Goal: Complete application form

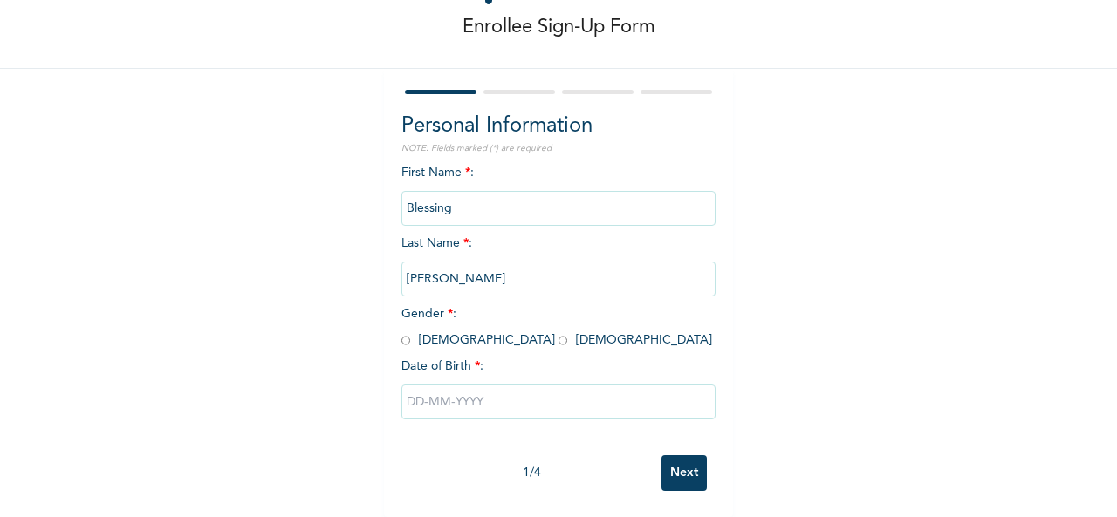
scroll to position [98, 0]
click at [558, 332] on input "radio" at bounding box center [562, 340] width 9 height 17
radio input "true"
click at [435, 388] on input "text" at bounding box center [558, 402] width 314 height 35
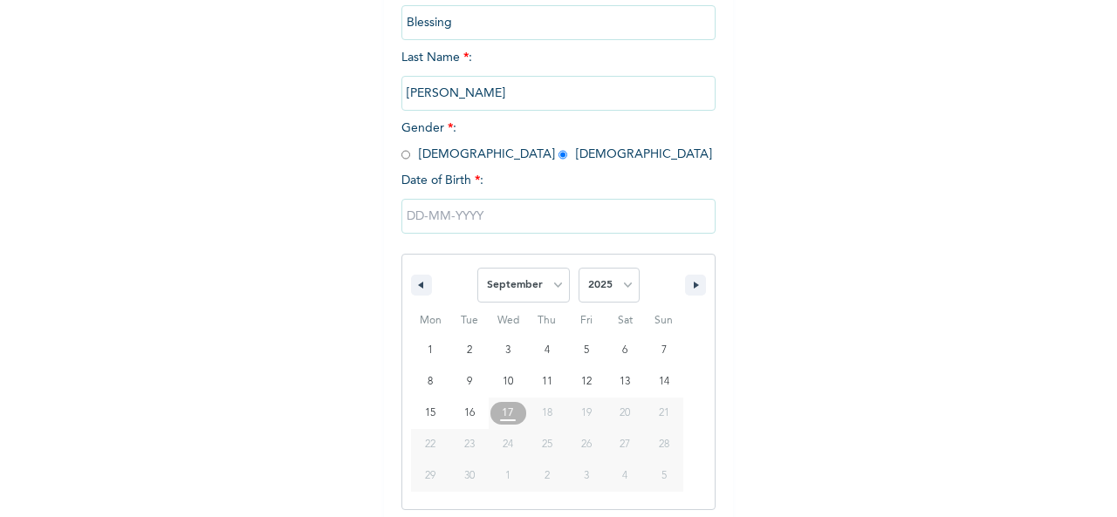
scroll to position [277, 0]
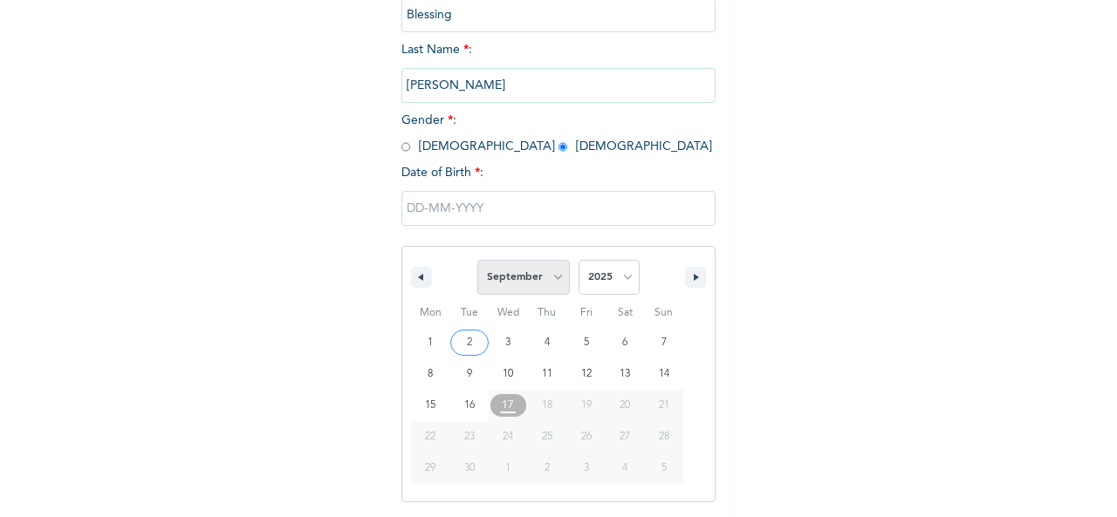
click at [546, 286] on select "January February March April May June July August September October November De…" at bounding box center [523, 277] width 92 height 35
click at [477, 262] on select "January February March April May June July August September October November De…" at bounding box center [523, 277] width 92 height 35
select select "8"
click at [616, 284] on select "2025 2024 2023 2022 2021 2020 2019 2018 2017 2016 2015 2014 2013 2012 2011 2010…" at bounding box center [608, 277] width 61 height 35
select select "1989"
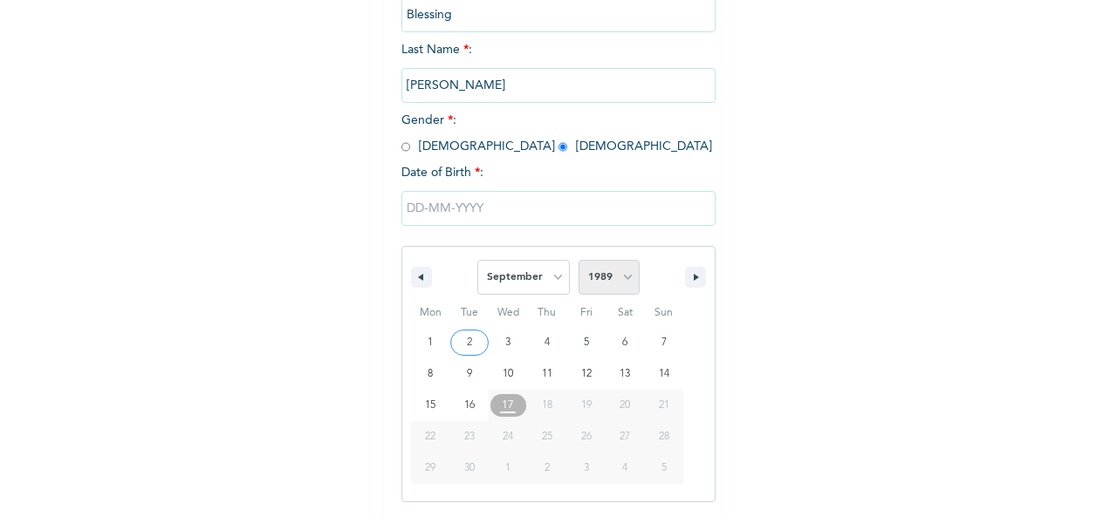
click at [578, 262] on select "2025 2024 2023 2022 2021 2020 2019 2018 2017 2016 2015 2014 2013 2012 2011 2010…" at bounding box center [608, 277] width 61 height 35
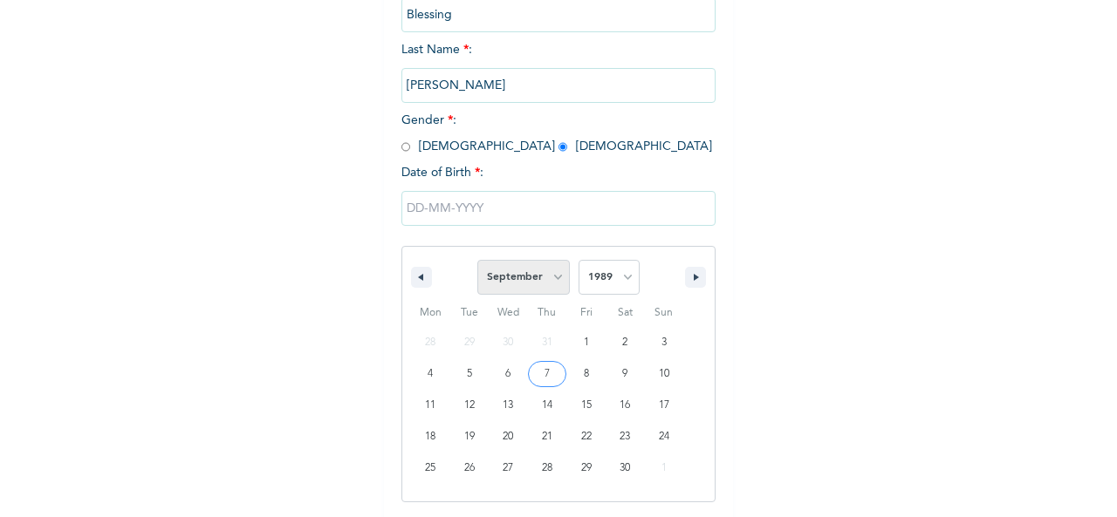
click at [561, 280] on select "January February March April May June July August September October November De…" at bounding box center [523, 277] width 92 height 35
select select "9"
click at [477, 262] on select "January February March April May June July August September October November De…" at bounding box center [523, 277] width 92 height 35
type input "[DATE]"
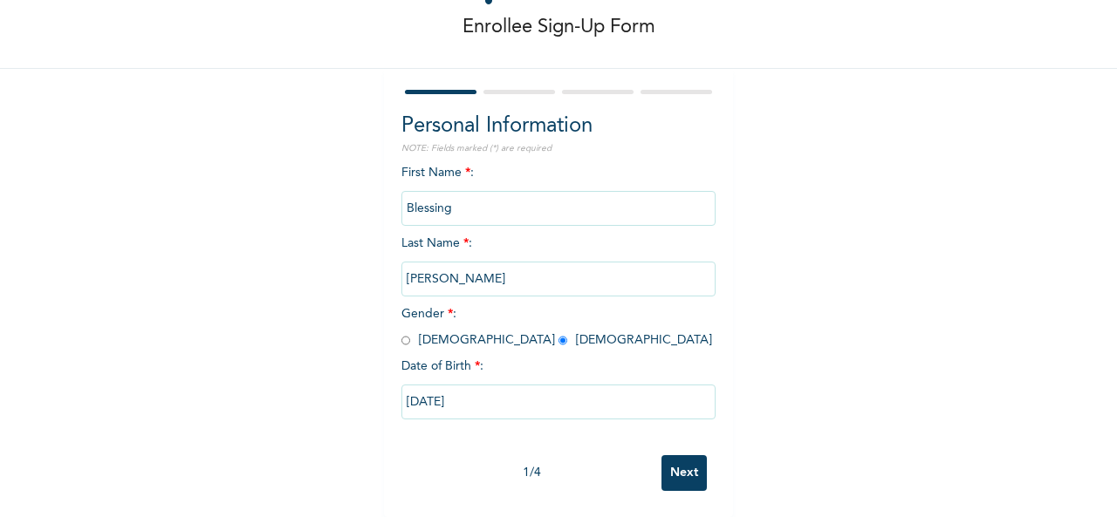
scroll to position [98, 0]
click at [673, 456] on input "Next" at bounding box center [683, 473] width 45 height 36
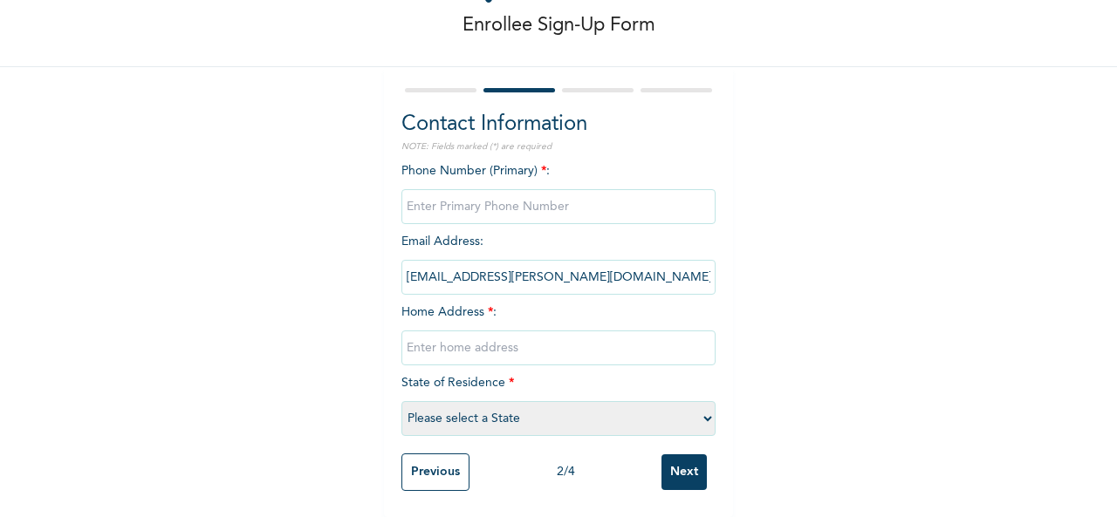
click at [482, 196] on input "phone" at bounding box center [558, 206] width 314 height 35
type input "08033300496"
click at [478, 332] on input "text" at bounding box center [558, 348] width 314 height 35
type input "[STREET_ADDRESS][PERSON_NAME]"
click at [691, 402] on select "Please select a State [PERSON_NAME] (FCT) [PERSON_NAME] Ibom [GEOGRAPHIC_DATA] …" at bounding box center [558, 418] width 314 height 35
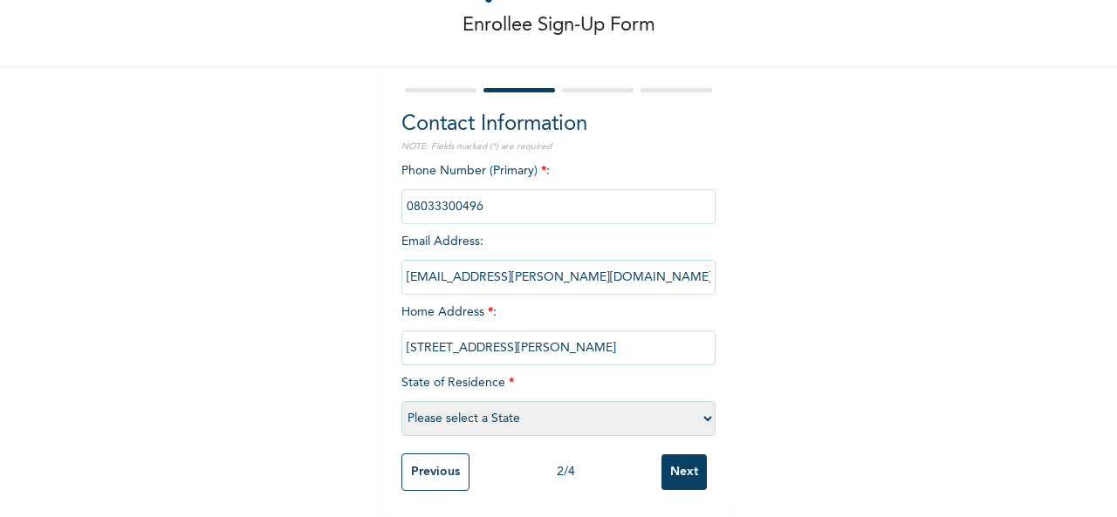
select select "25"
click at [401, 401] on select "Please select a State [PERSON_NAME] (FCT) [PERSON_NAME] Ibom [GEOGRAPHIC_DATA] …" at bounding box center [558, 418] width 314 height 35
click at [673, 470] on input "Next" at bounding box center [683, 472] width 45 height 36
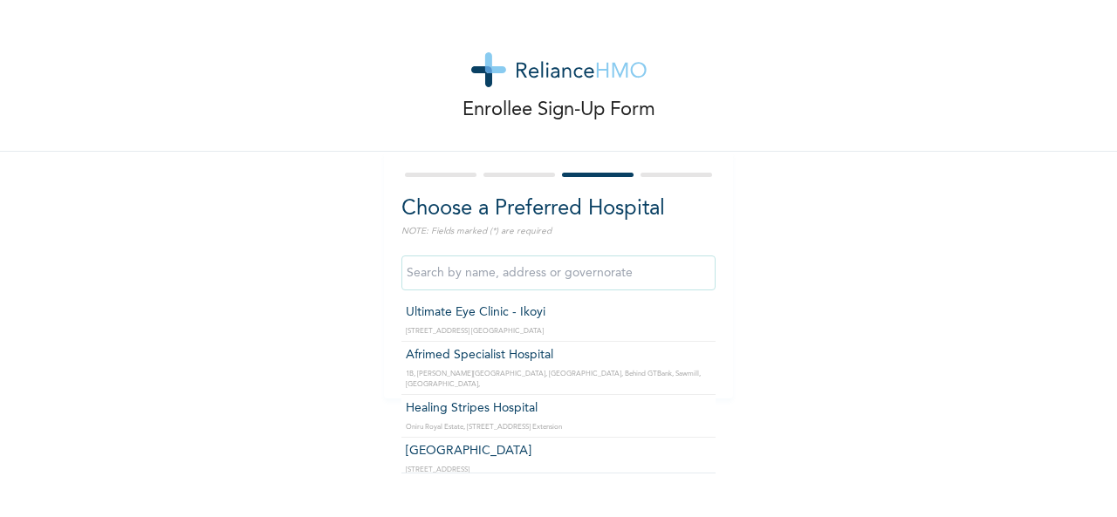
click at [577, 268] on input "text" at bounding box center [558, 273] width 314 height 35
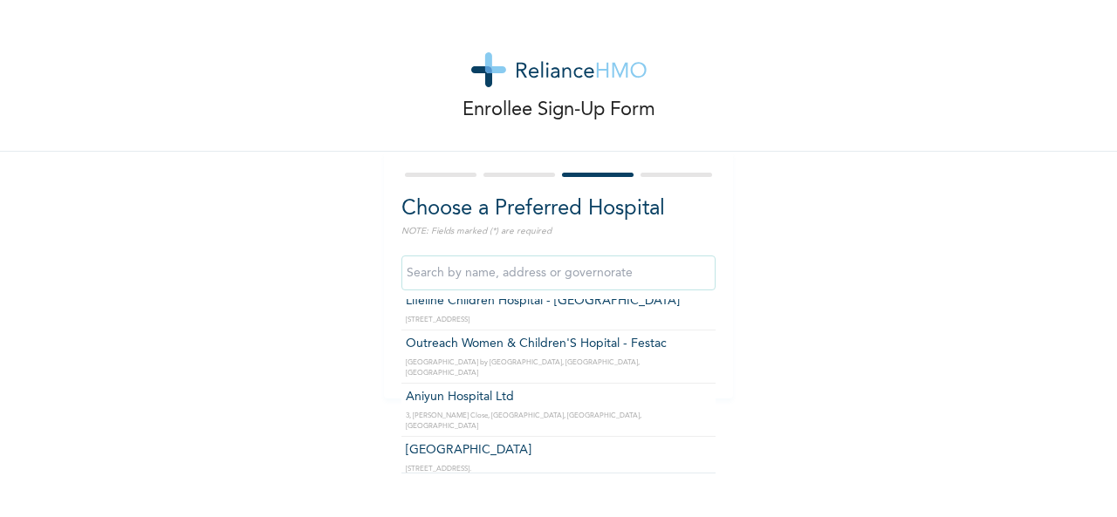
scroll to position [419, 0]
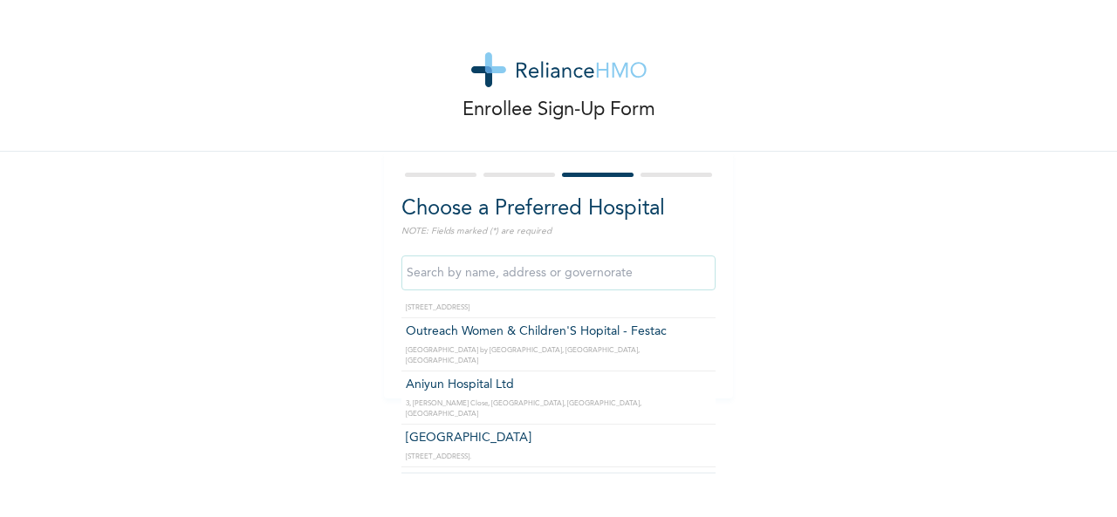
click at [516, 271] on input "text" at bounding box center [558, 273] width 314 height 35
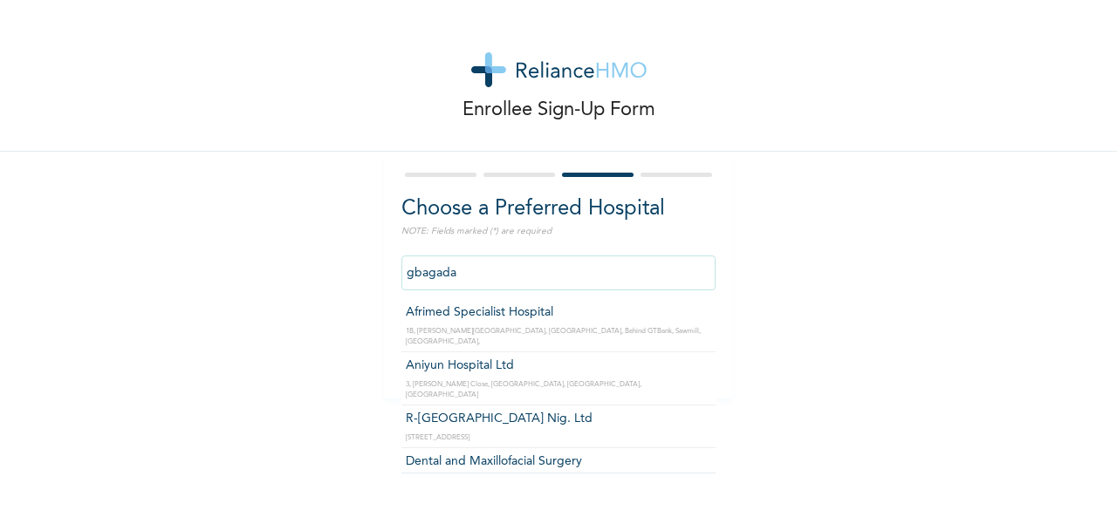
scroll to position [35, 0]
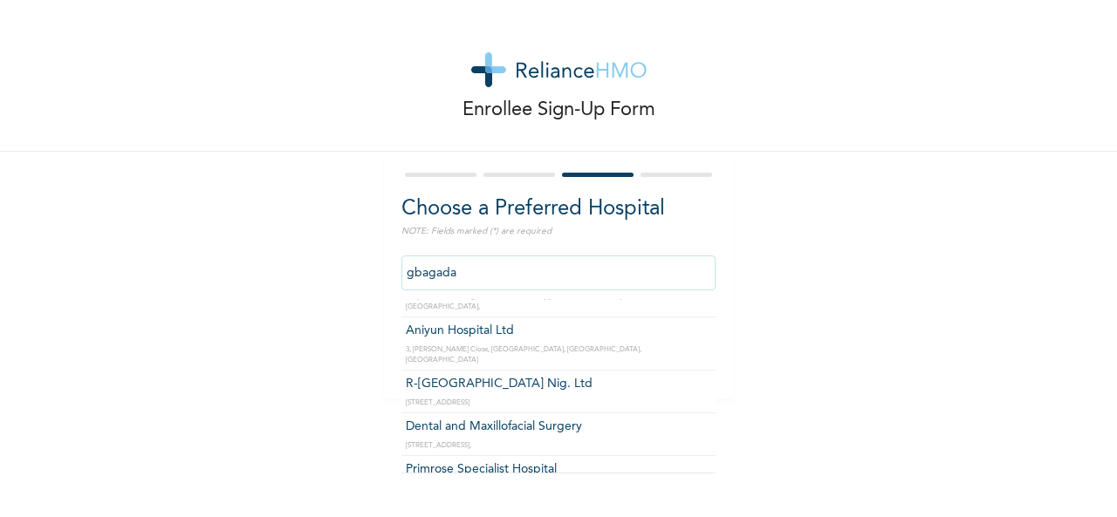
type input "R-[GEOGRAPHIC_DATA] Nig. Ltd"
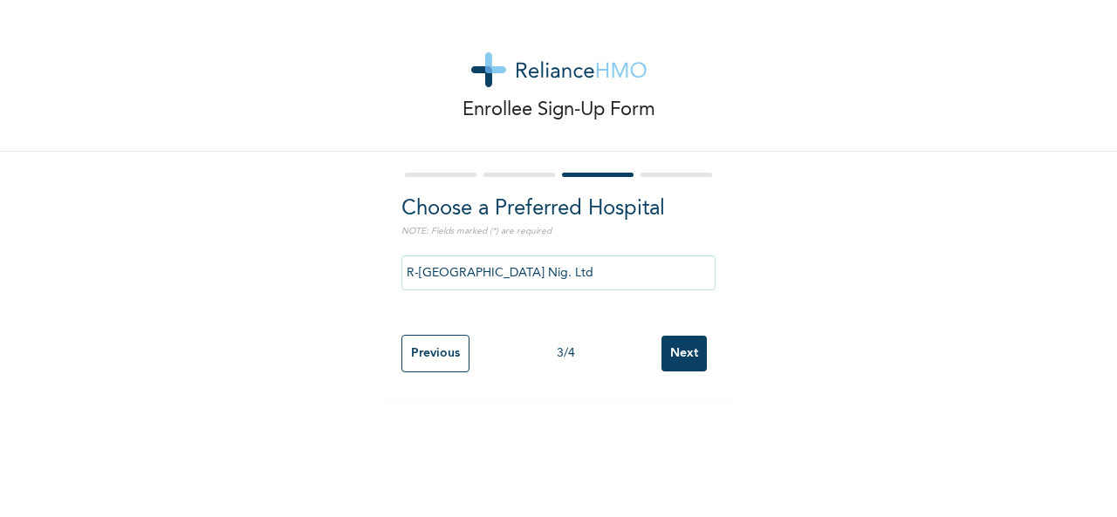
click at [672, 358] on input "Next" at bounding box center [683, 354] width 45 height 36
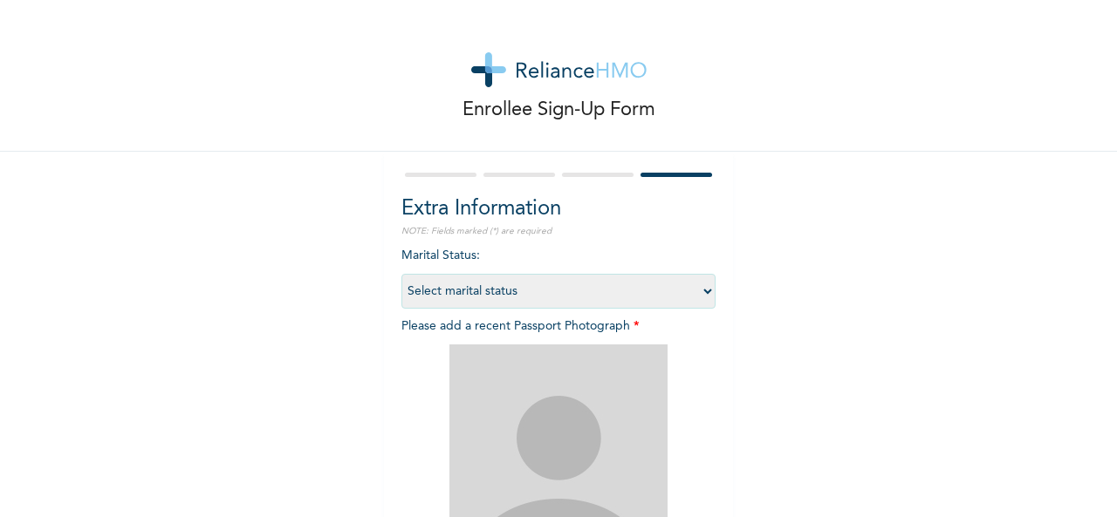
click at [701, 284] on select "Select marital status [DEMOGRAPHIC_DATA] Married [DEMOGRAPHIC_DATA] Widow/[DEMO…" at bounding box center [558, 291] width 314 height 35
select select "2"
click at [401, 274] on select "Select marital status [DEMOGRAPHIC_DATA] Married [DEMOGRAPHIC_DATA] Widow/[DEMO…" at bounding box center [558, 291] width 314 height 35
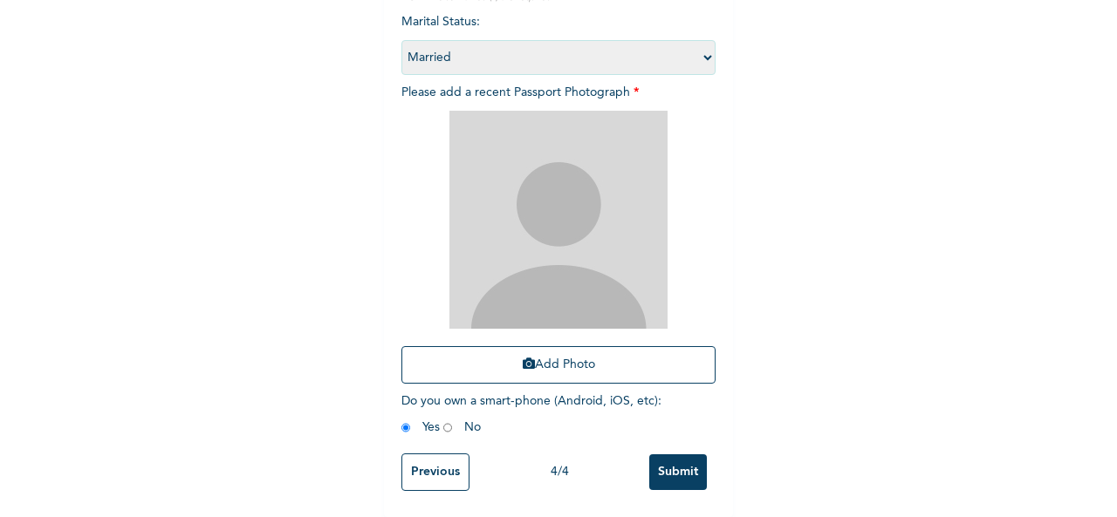
scroll to position [248, 0]
click at [546, 346] on button "Add Photo" at bounding box center [558, 365] width 314 height 38
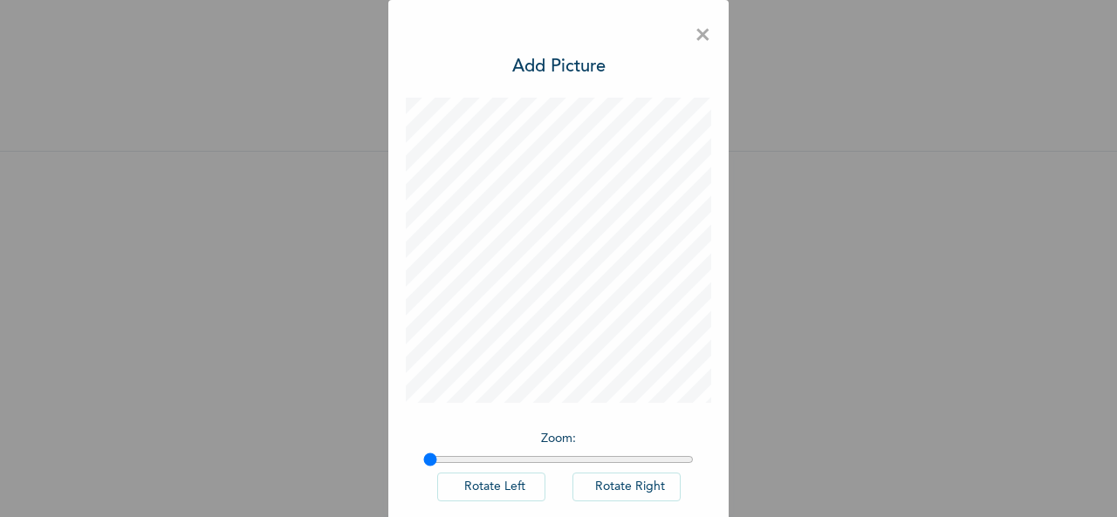
scroll to position [91, 0]
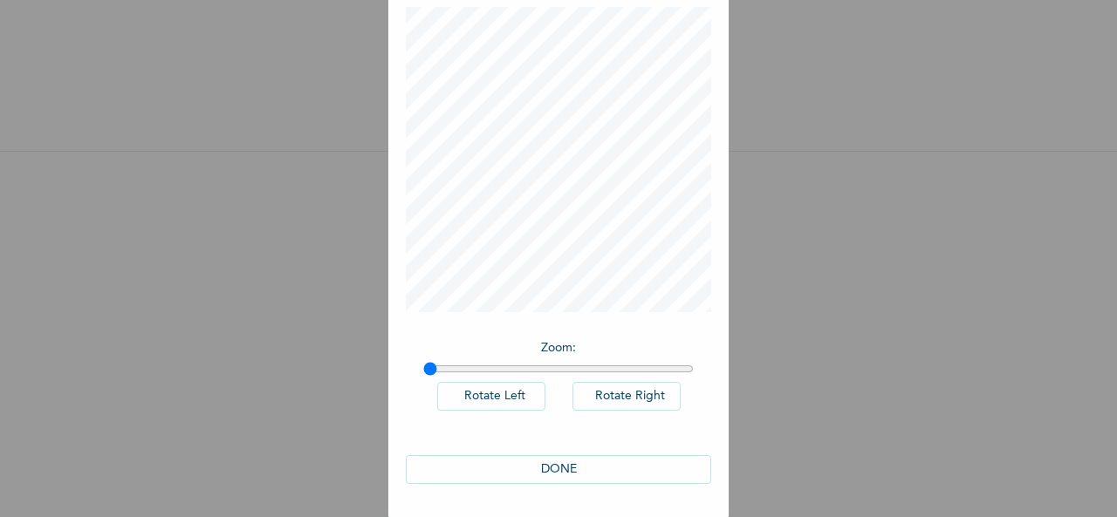
click at [520, 474] on button "DONE" at bounding box center [558, 469] width 305 height 29
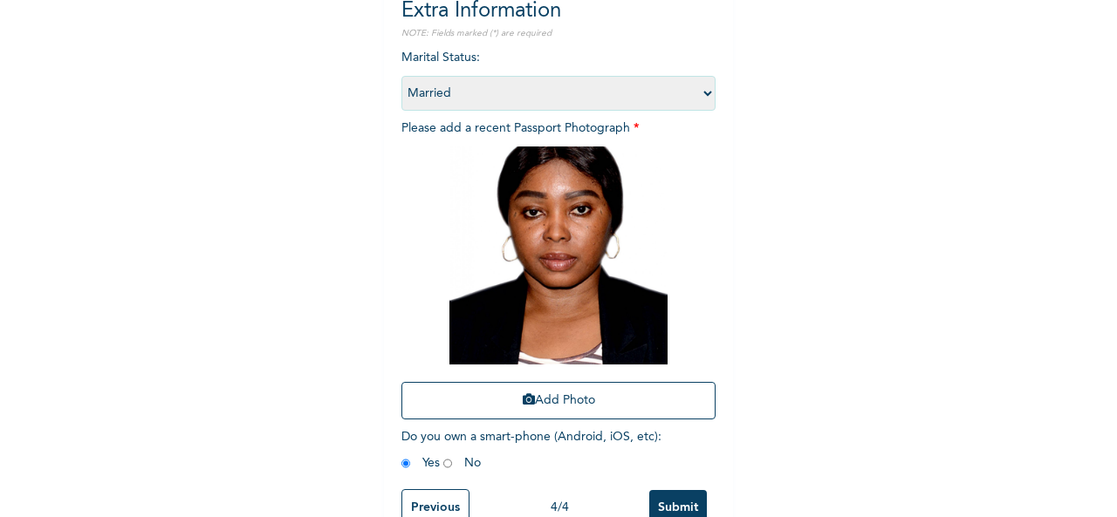
scroll to position [248, 0]
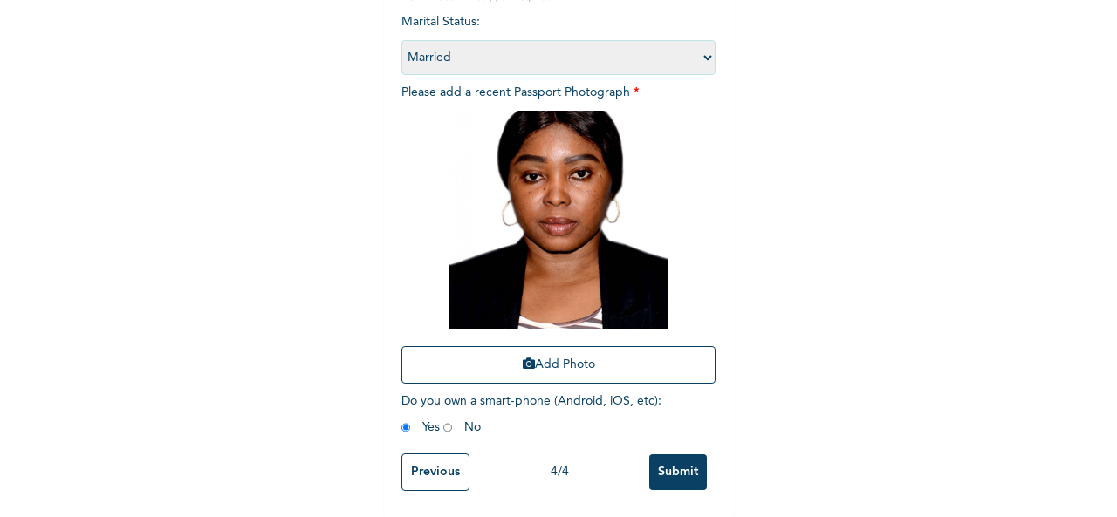
click at [663, 461] on input "Submit" at bounding box center [678, 472] width 58 height 36
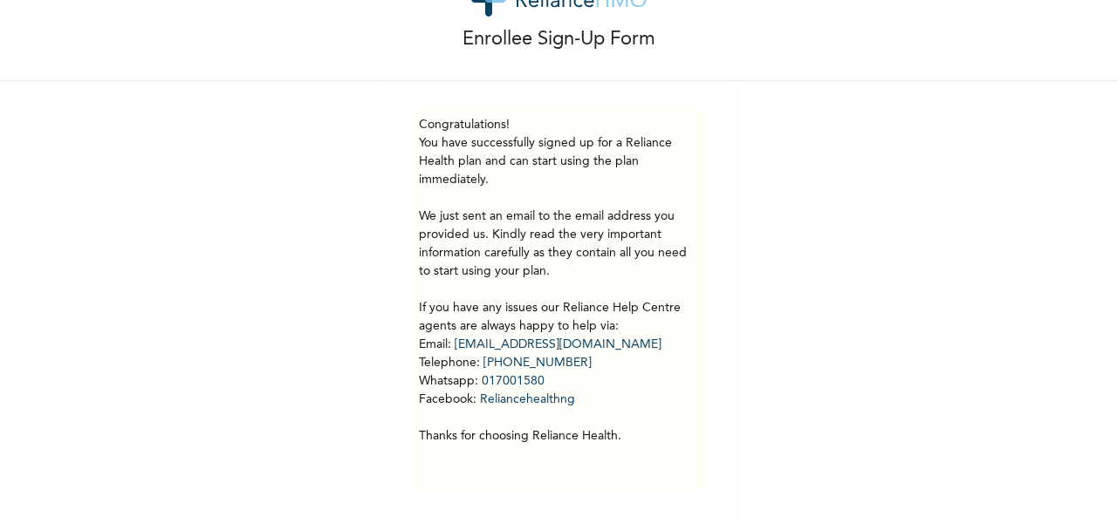
scroll to position [0, 0]
